Goal: Check status

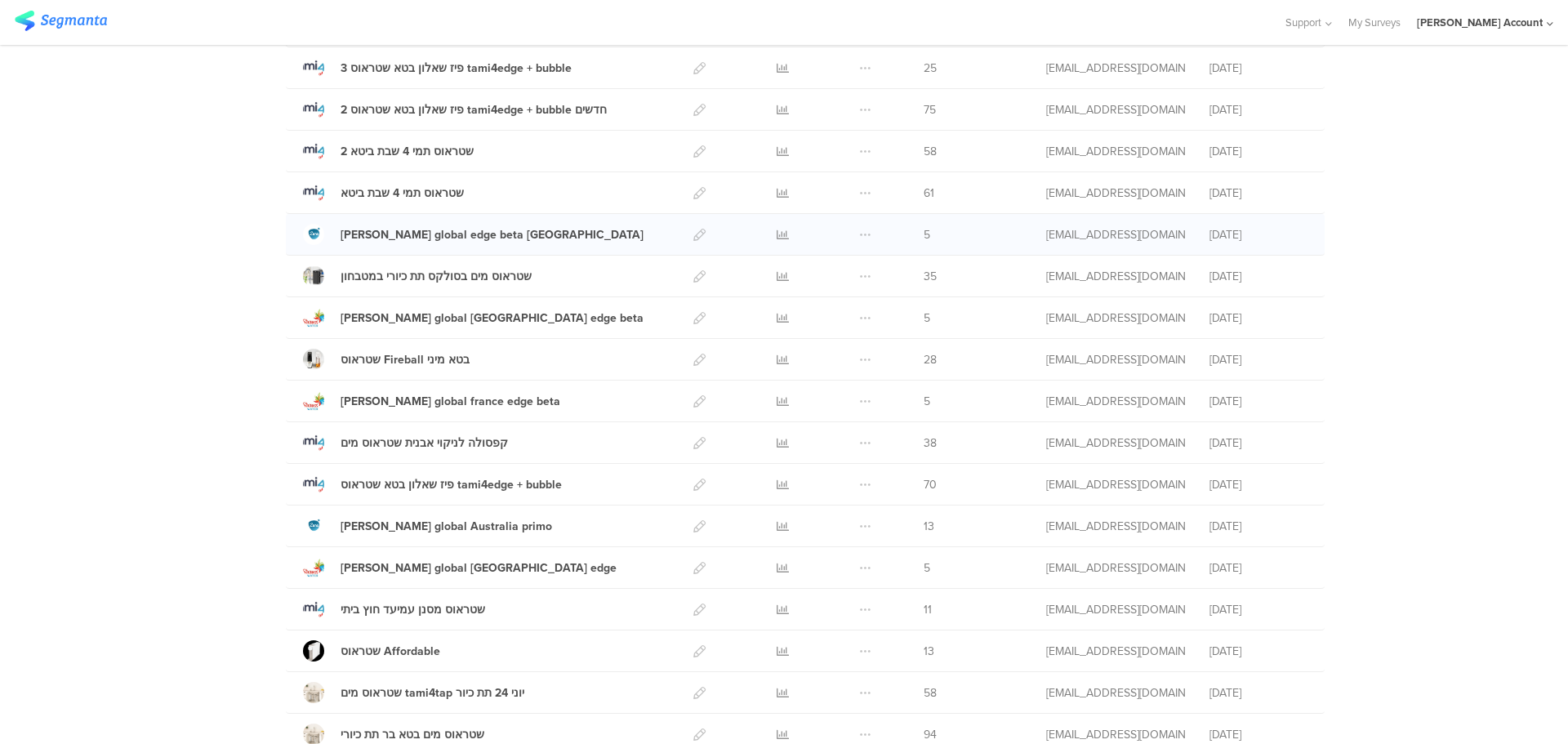
scroll to position [327, 0]
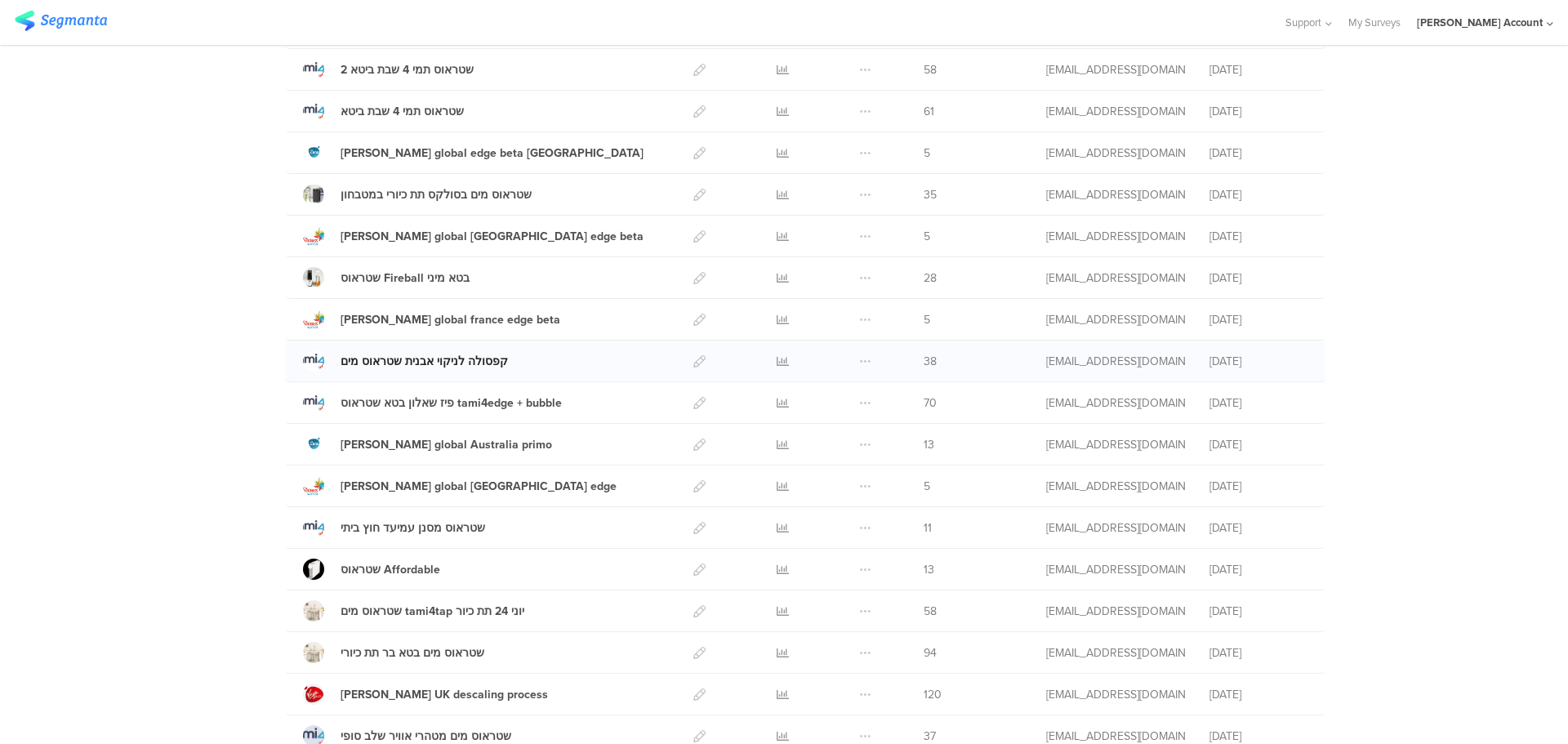
click at [434, 356] on div "קפסולה לניקוי אבנית שטראוס מים" at bounding box center [424, 360] width 167 height 17
click at [777, 358] on icon at bounding box center [782, 360] width 12 height 12
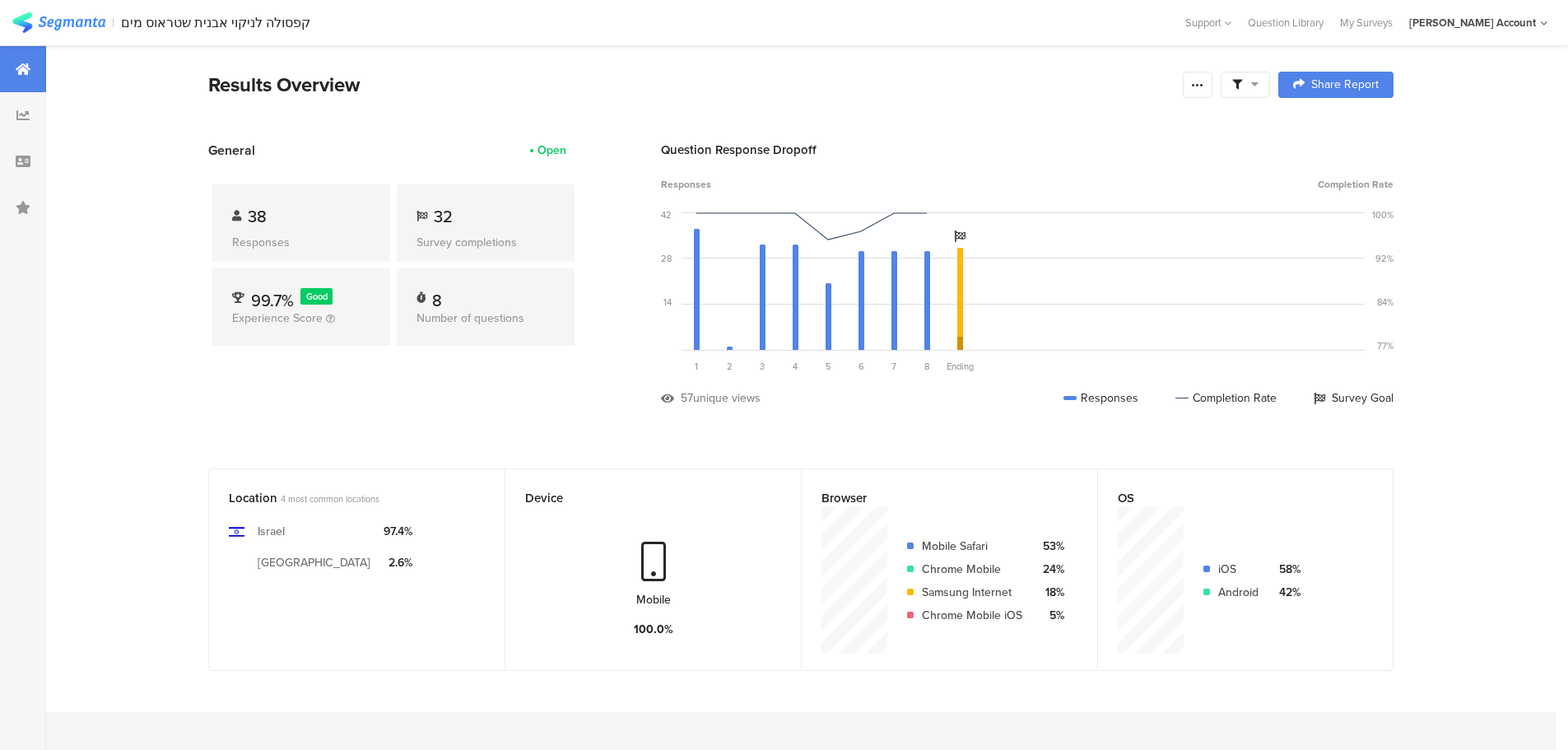
click at [1258, 85] on icon at bounding box center [1255, 84] width 7 height 12
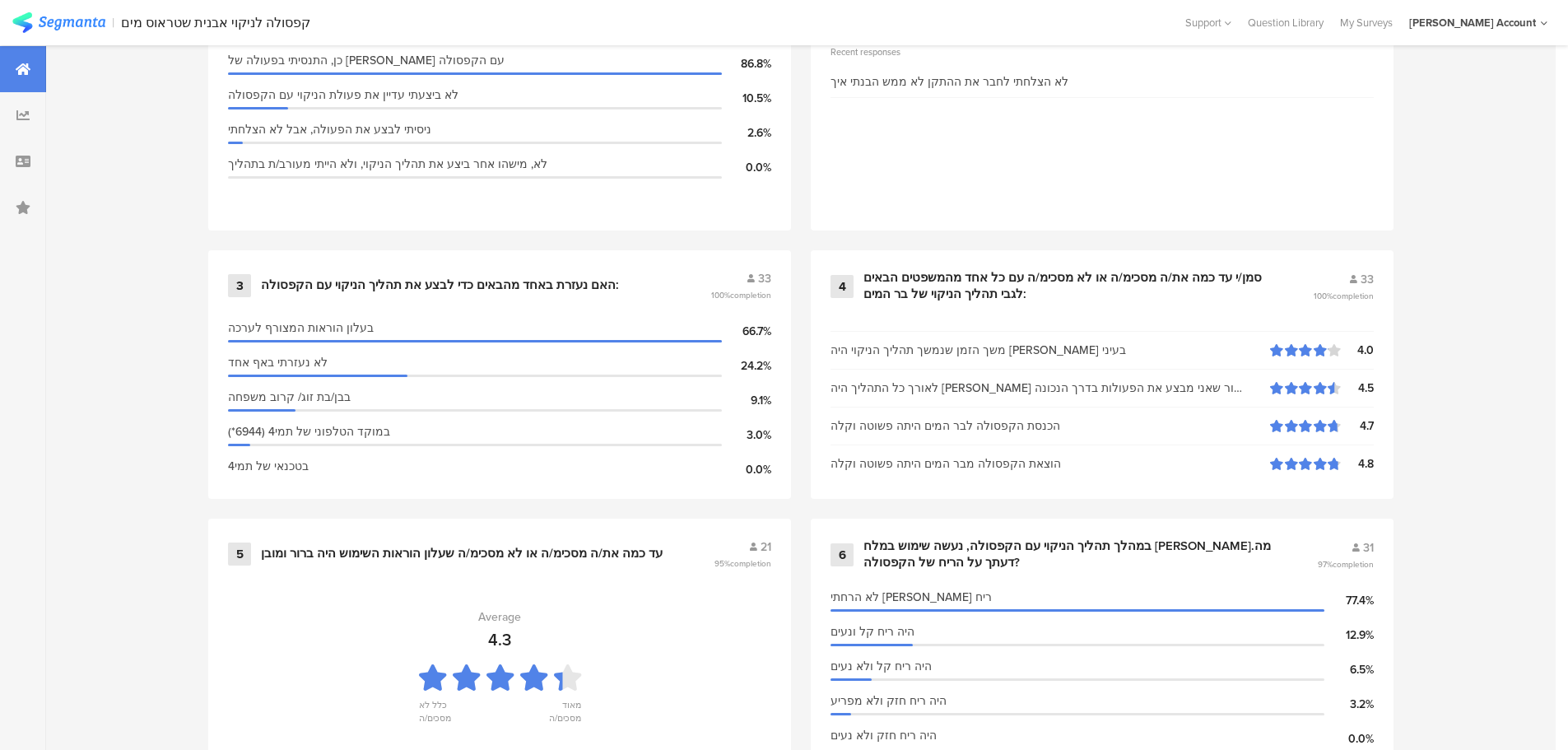
scroll to position [718, 0]
